Goal: Information Seeking & Learning: Learn about a topic

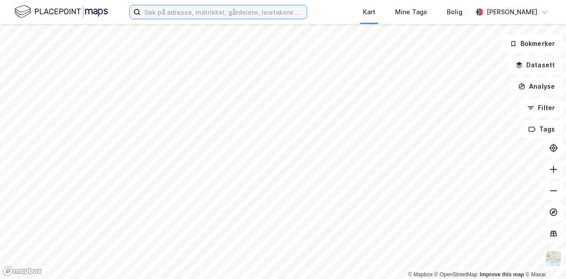
click at [188, 15] on input at bounding box center [224, 11] width 166 height 13
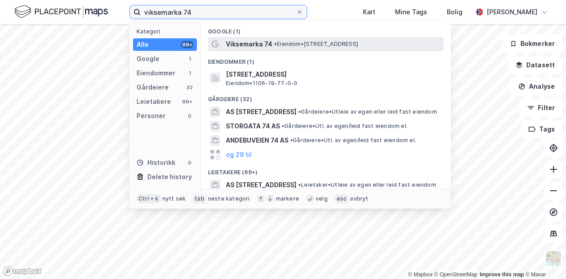
type input "viksemarka 74"
click at [295, 46] on span "• Eiendom • [STREET_ADDRESS]" at bounding box center [316, 44] width 84 height 7
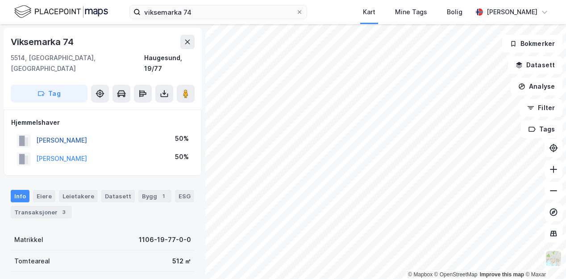
click at [0, 0] on button "[PERSON_NAME]" at bounding box center [0, 0] width 0 height 0
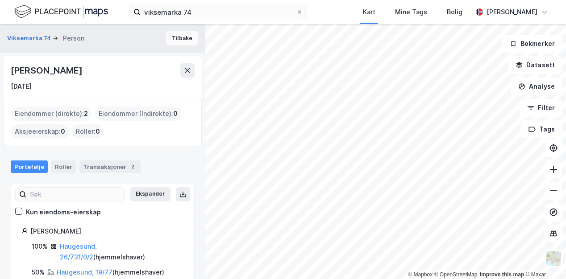
click at [172, 36] on button "Tilbake" at bounding box center [182, 38] width 32 height 14
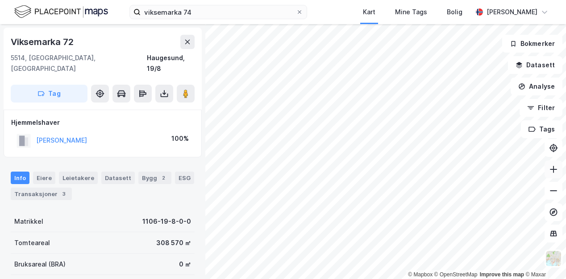
click at [555, 169] on icon at bounding box center [553, 169] width 7 height 1
click at [552, 170] on icon at bounding box center [553, 169] width 9 height 9
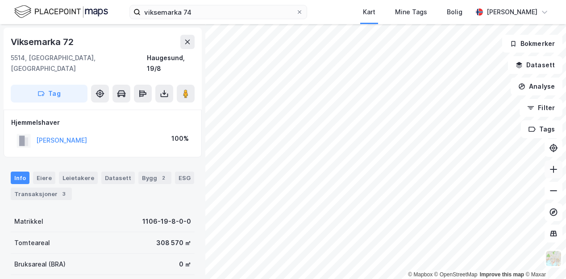
click at [555, 172] on icon at bounding box center [553, 169] width 9 height 9
click at [555, 191] on icon at bounding box center [553, 190] width 7 height 1
